Goal: Find specific page/section: Find specific page/section

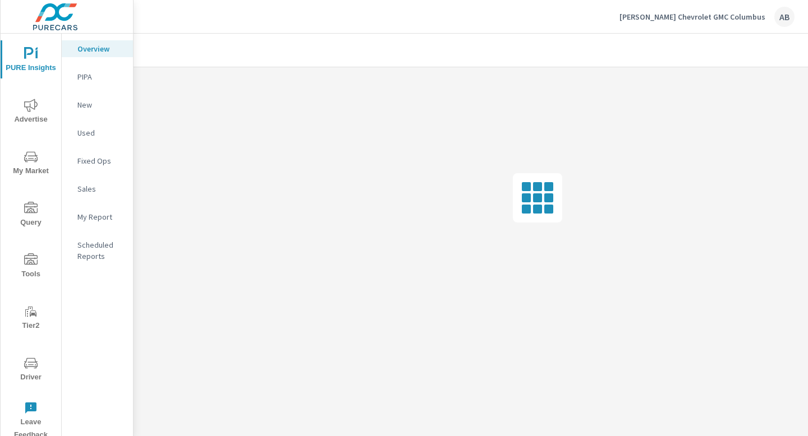
click at [20, 367] on span "Driver" at bounding box center [31, 370] width 54 height 27
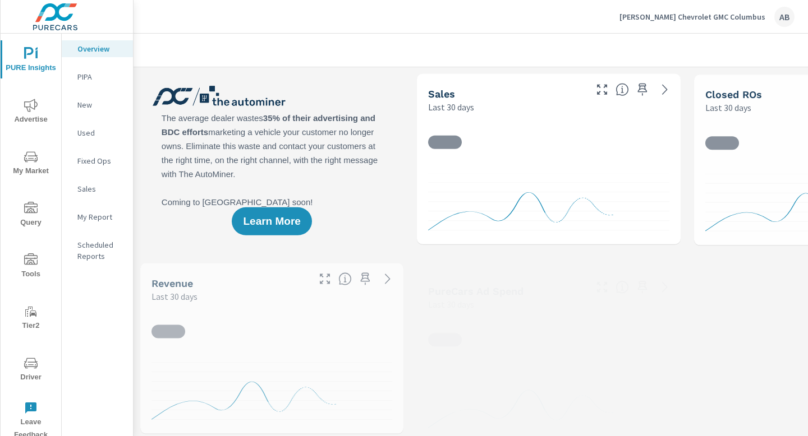
click at [30, 367] on icon "nav menu" at bounding box center [30, 363] width 13 height 13
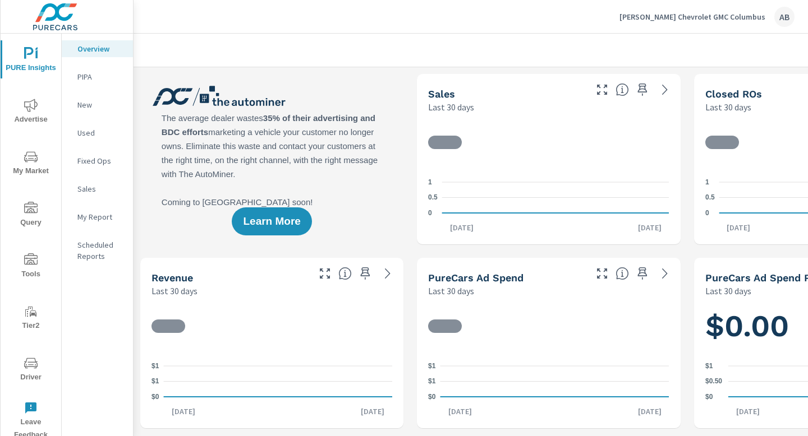
click at [36, 374] on span "Driver" at bounding box center [31, 370] width 54 height 27
